Goal: Task Accomplishment & Management: Use online tool/utility

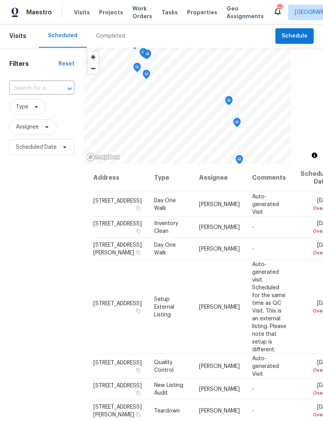
click at [106, 13] on span "Projects" at bounding box center [111, 13] width 24 height 8
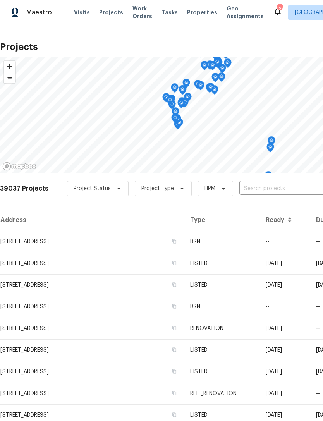
click at [270, 187] on input "text" at bounding box center [283, 189] width 89 height 12
type input "4108 [PERSON_NAME]"
click at [284, 204] on li "[STREET_ADDRESS]" at bounding box center [264, 206] width 113 height 13
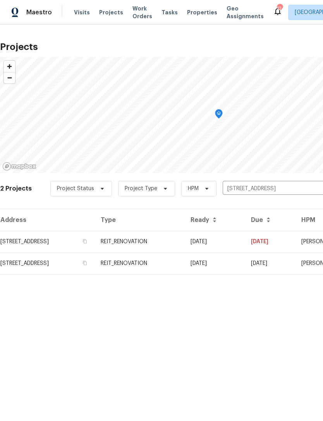
click at [184, 243] on td "REIT_RENOVATION" at bounding box center [139, 242] width 90 height 22
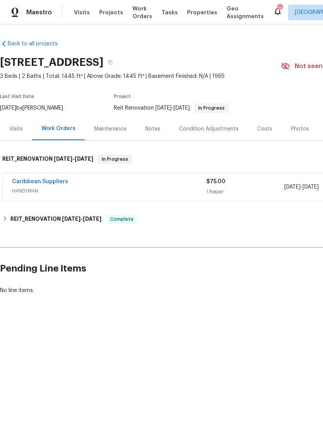
click at [176, 186] on div "Caribbean Suppliers" at bounding box center [109, 182] width 194 height 9
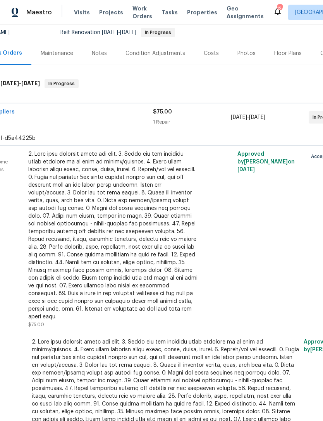
scroll to position [70, 62]
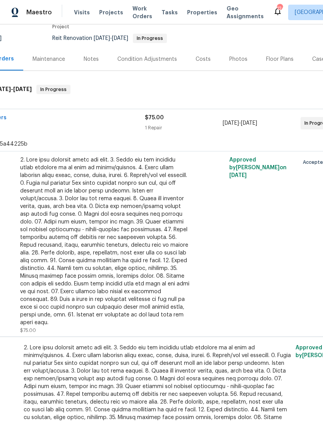
click at [148, 276] on div at bounding box center [104, 241] width 169 height 170
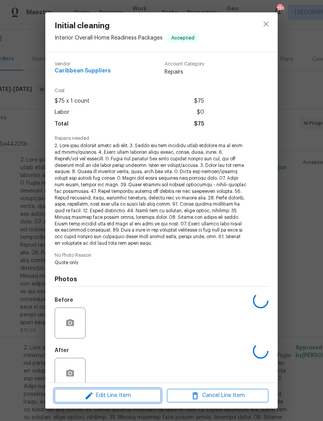
click at [134, 391] on span "Edit Line Item" at bounding box center [107, 395] width 101 height 10
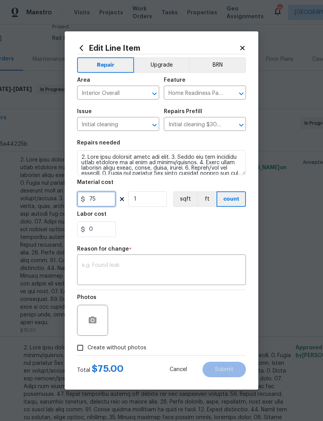
click at [108, 197] on input "75" at bounding box center [96, 198] width 39 height 15
type input "400"
click at [185, 265] on textarea at bounding box center [161, 270] width 159 height 16
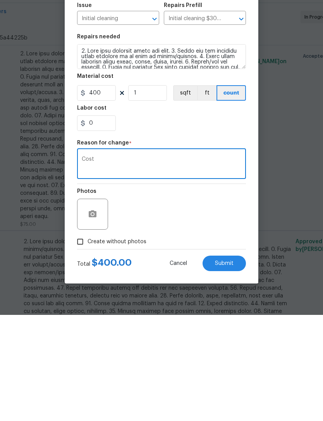
type textarea "Cost"
click at [226, 366] on span "Submit" at bounding box center [224, 369] width 19 height 6
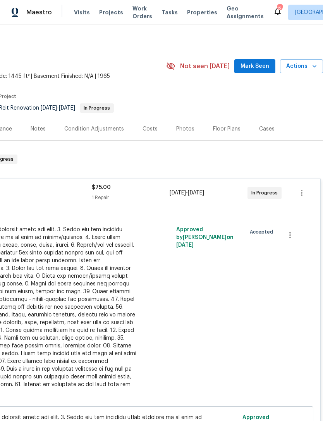
scroll to position [0, 0]
click at [106, 13] on span "Projects" at bounding box center [111, 13] width 24 height 8
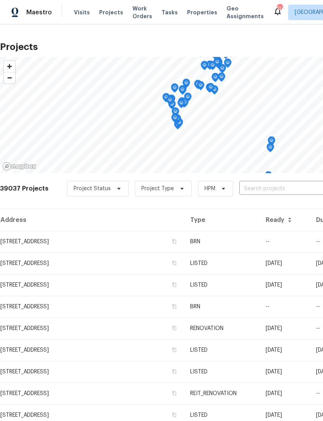
click at [280, 190] on input "text" at bounding box center [283, 189] width 89 height 12
type input "4320 mea"
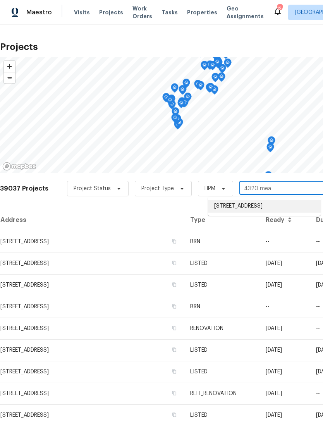
click at [266, 206] on li "[STREET_ADDRESS]" at bounding box center [264, 206] width 113 height 13
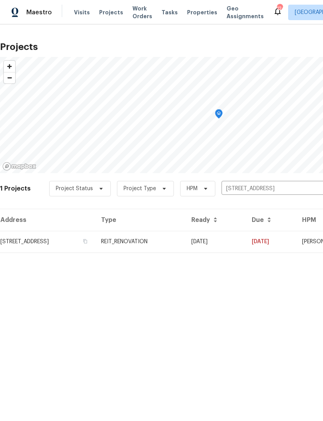
click at [185, 238] on td "REIT_RENOVATION" at bounding box center [140, 242] width 90 height 22
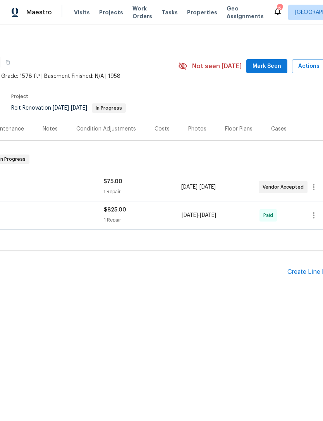
scroll to position [0, 84]
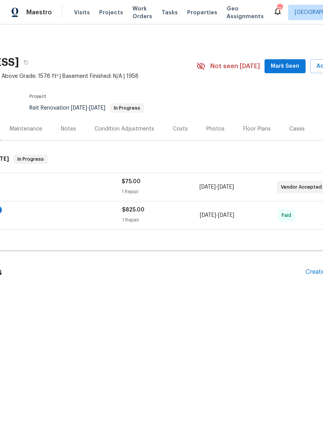
click at [182, 186] on div "$75.00 1 Repair" at bounding box center [159, 187] width 77 height 19
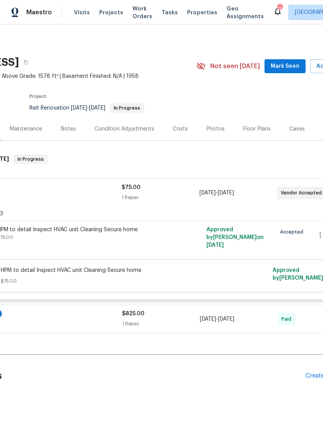
click at [157, 236] on div "HPM to detail Inspect HVAC unit Cleaning Secure home $75.00" at bounding box center [81, 233] width 169 height 15
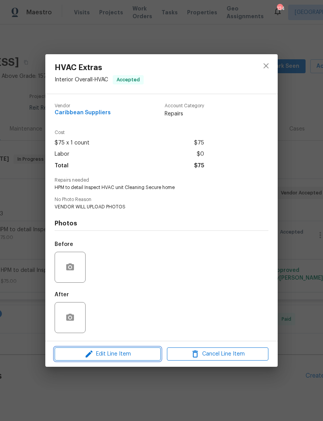
click at [134, 352] on span "Edit Line Item" at bounding box center [107, 354] width 101 height 10
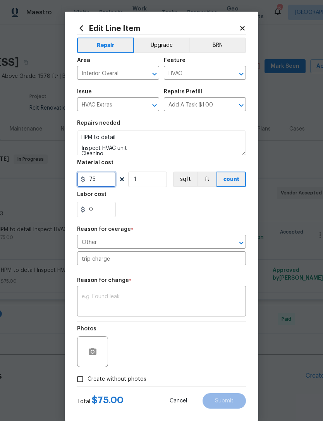
click at [108, 180] on input "75" at bounding box center [96, 178] width 39 height 15
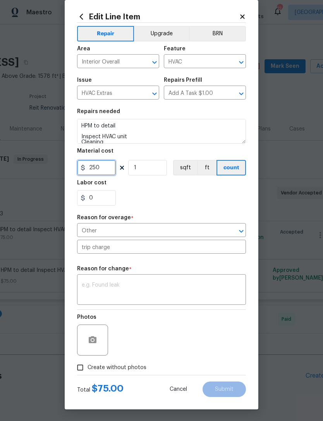
scroll to position [15, 0]
type input "250"
click at [200, 229] on input "Other" at bounding box center [150, 231] width 147 height 12
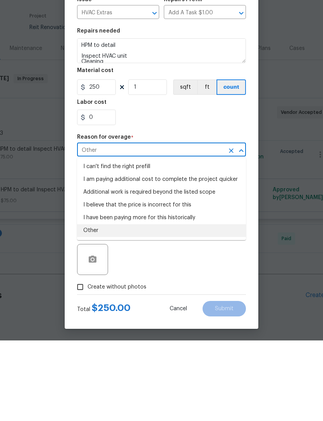
click at [168, 304] on li "Other" at bounding box center [161, 310] width 169 height 13
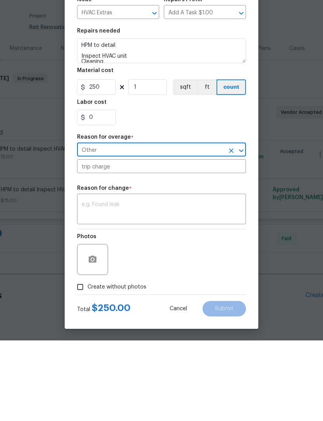
click at [167, 282] on textarea at bounding box center [161, 290] width 159 height 16
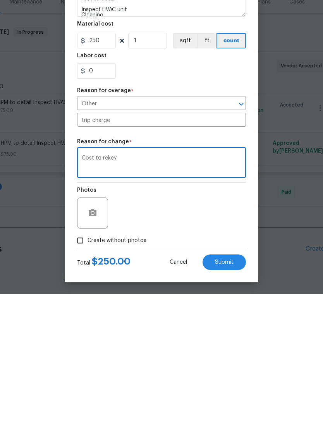
type textarea "Cost to rekey"
click at [228, 386] on span "Submit" at bounding box center [224, 389] width 19 height 6
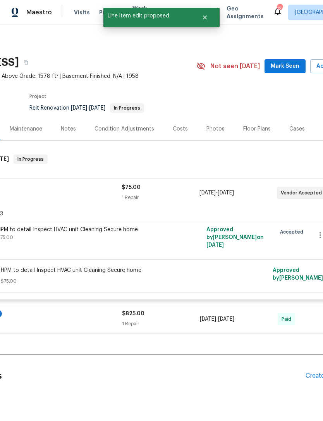
scroll to position [0, 0]
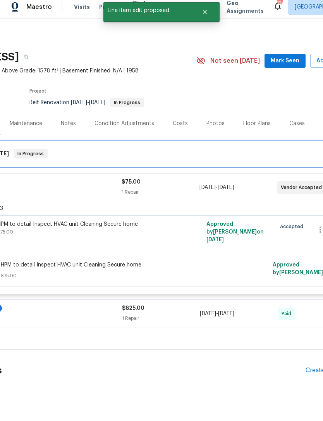
click at [181, 154] on div "REIT_RENOVATION 7/23/25 - 7/30/25 In Progress" at bounding box center [134, 158] width 433 height 9
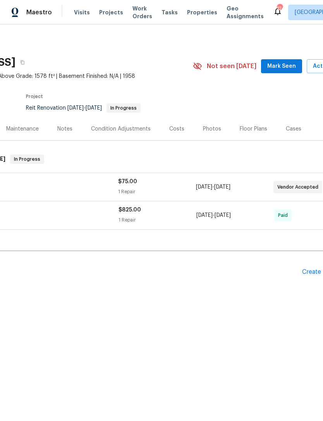
scroll to position [0, 90]
click at [174, 191] on div "1 Repair" at bounding box center [154, 192] width 77 height 8
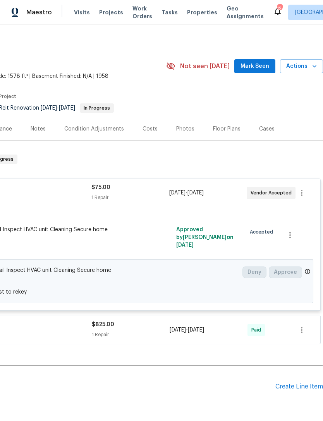
scroll to position [0, 115]
click at [135, 12] on span "Work Orders" at bounding box center [142, 12] width 20 height 15
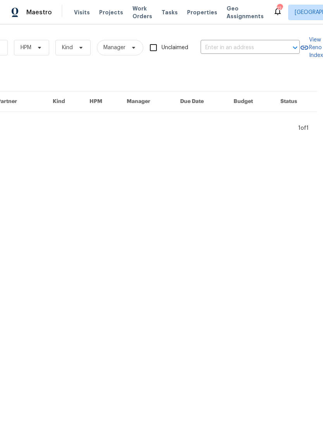
scroll to position [0, 127]
click at [247, 46] on input "text" at bounding box center [238, 48] width 77 height 12
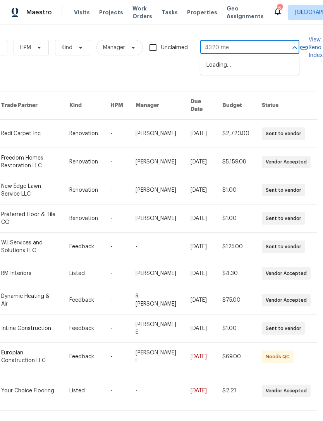
type input "4320 mea"
click at [244, 67] on li "[STREET_ADDRESS]" at bounding box center [249, 65] width 99 height 13
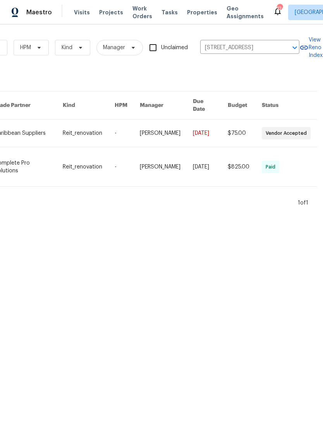
click at [182, 124] on link at bounding box center [166, 133] width 53 height 27
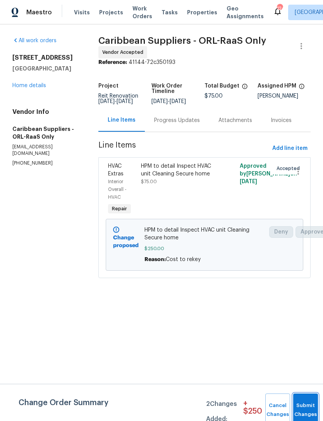
click at [304, 401] on button "Submit Changes" at bounding box center [305, 409] width 25 height 33
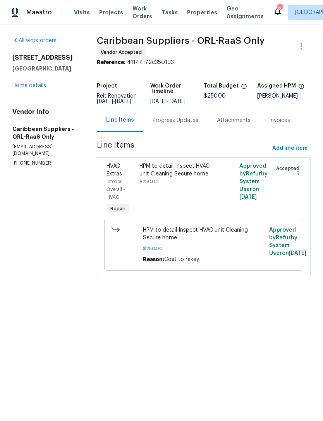
click at [134, 12] on span "Work Orders" at bounding box center [142, 12] width 20 height 15
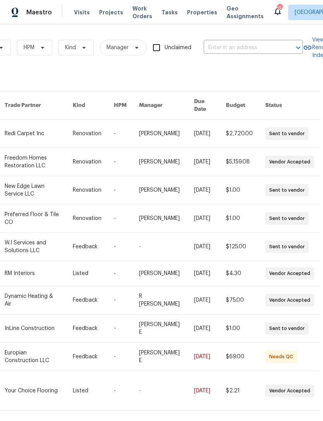
scroll to position [0, 127]
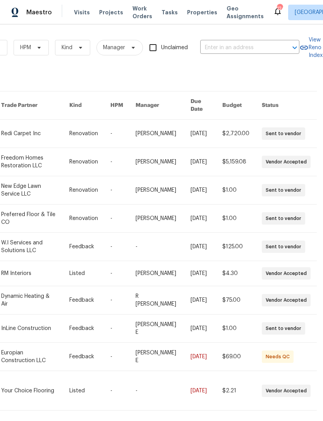
click at [251, 42] on input "text" at bounding box center [238, 48] width 77 height 12
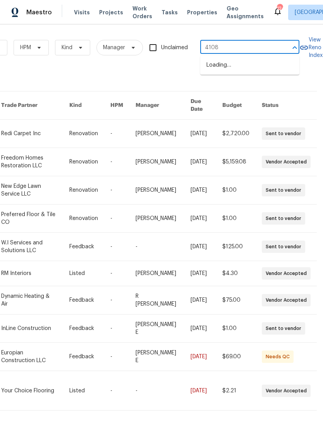
type input "4108 w"
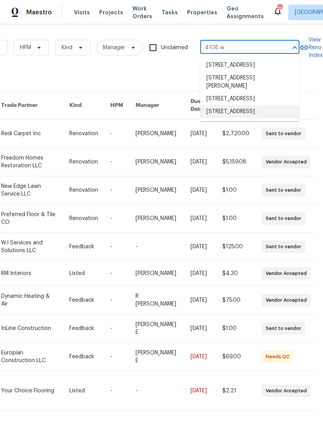
click at [253, 118] on li "[STREET_ADDRESS]" at bounding box center [249, 111] width 99 height 13
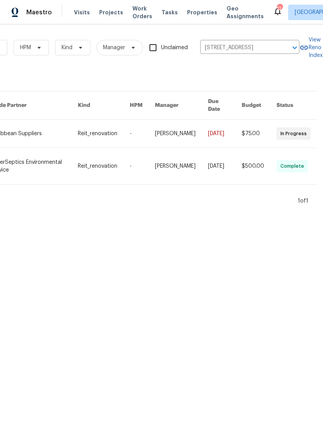
click at [225, 122] on link at bounding box center [225, 134] width 34 height 28
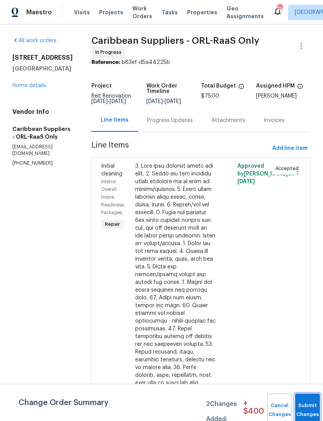
click at [301, 407] on button "Submit Changes" at bounding box center [307, 409] width 25 height 33
click at [303, 400] on button "Submit Changes" at bounding box center [307, 409] width 25 height 33
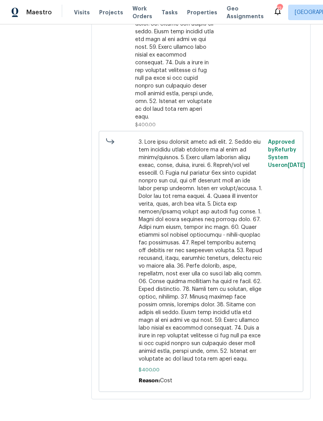
scroll to position [425, 0]
